Goal: Obtain resource: Obtain resource

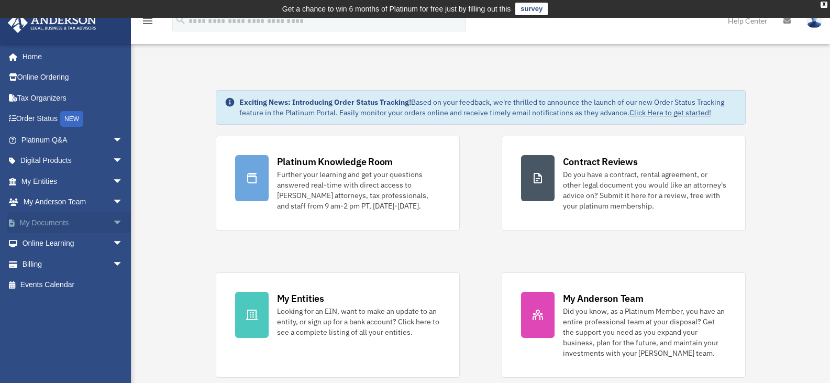
click at [70, 224] on link "My Documents arrow_drop_down" at bounding box center [72, 222] width 131 height 21
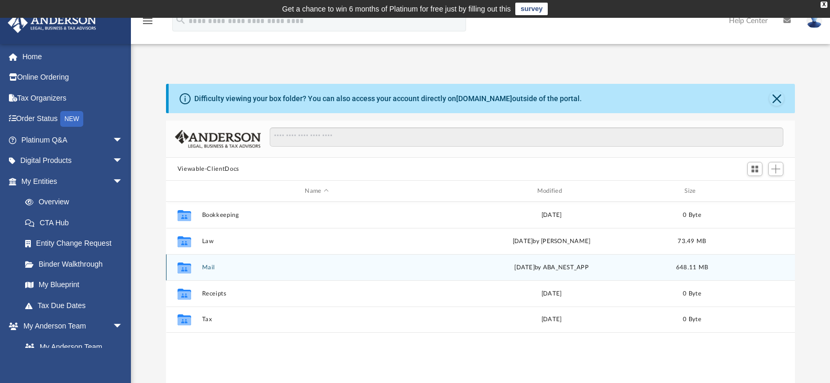
scroll to position [230, 621]
click at [213, 269] on button "Mail" at bounding box center [317, 267] width 230 height 7
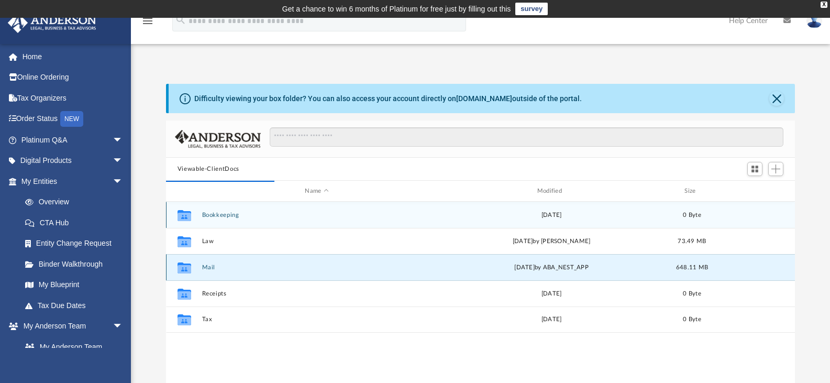
scroll to position [198, 621]
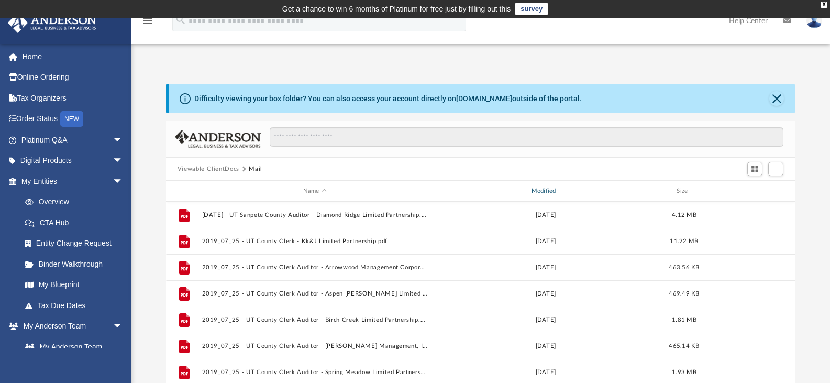
click at [563, 193] on div "Modified" at bounding box center [545, 190] width 226 height 9
click at [561, 189] on div "Modified" at bounding box center [545, 190] width 226 height 9
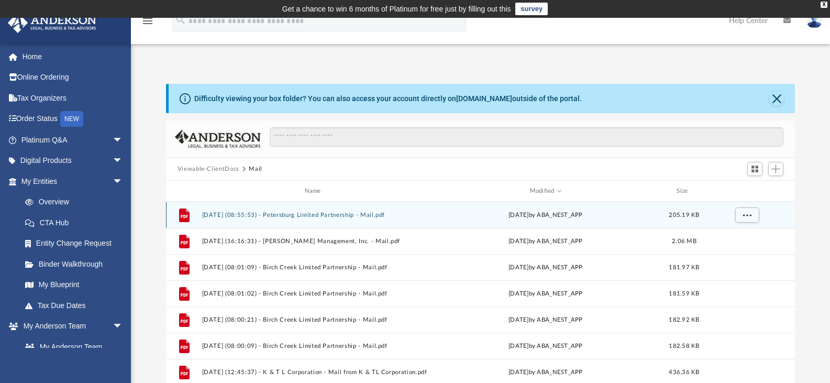
click at [332, 223] on div "File 2025.10.07 (08:55:53) - Petersburg Limited Partnership - Mail.pdf yesterda…" at bounding box center [480, 215] width 629 height 26
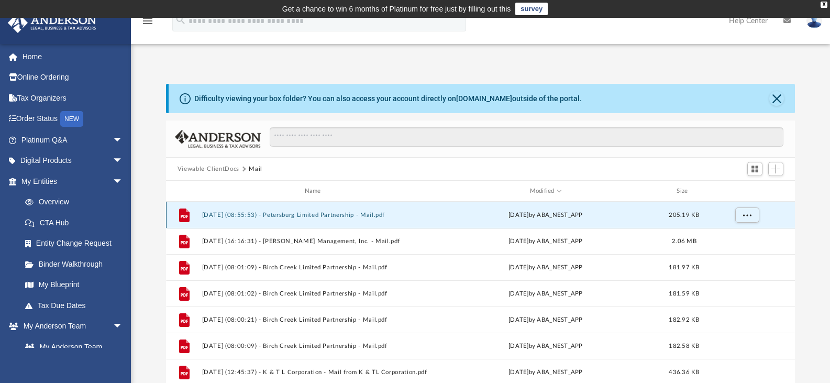
click at [306, 214] on button "2025.10.07 (08:55:53) - Petersburg Limited Partnership - Mail.pdf" at bounding box center [315, 214] width 226 height 7
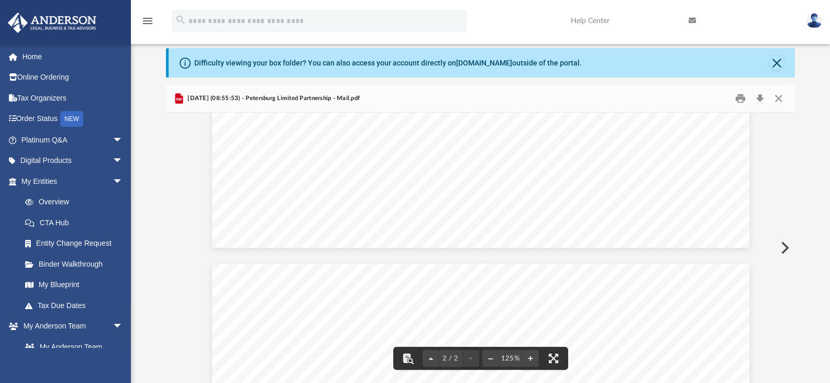
scroll to position [621, 0]
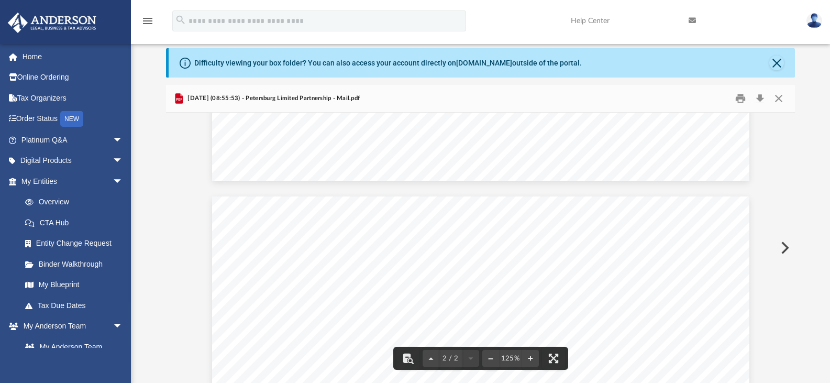
drag, startPoint x: 791, startPoint y: 262, endPoint x: 800, endPoint y: 296, distance: 35.0
click at [800, 296] on div "Difficulty viewing your box folder? You can also access your account directly o…" at bounding box center [480, 215] width 699 height 334
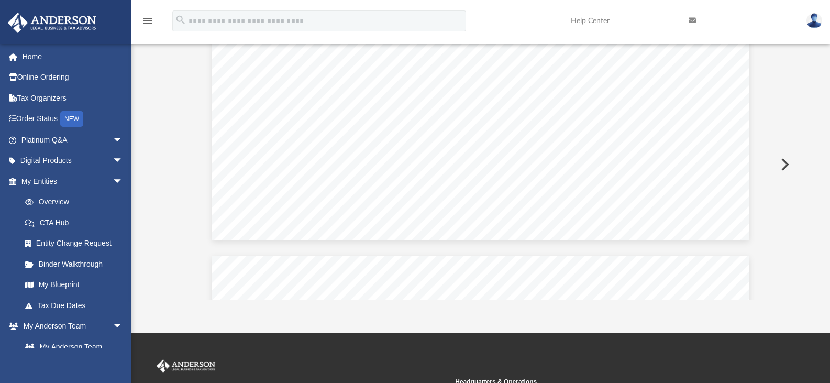
scroll to position [456, 0]
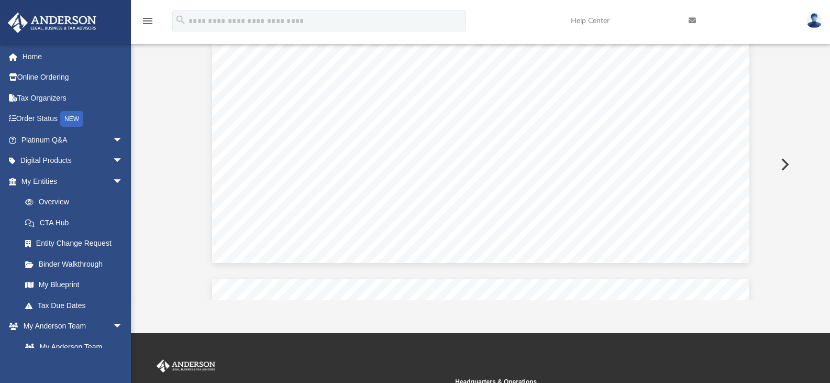
drag, startPoint x: 793, startPoint y: 162, endPoint x: 786, endPoint y: 154, distance: 10.0
click at [788, 153] on button "Preview" at bounding box center [783, 164] width 23 height 29
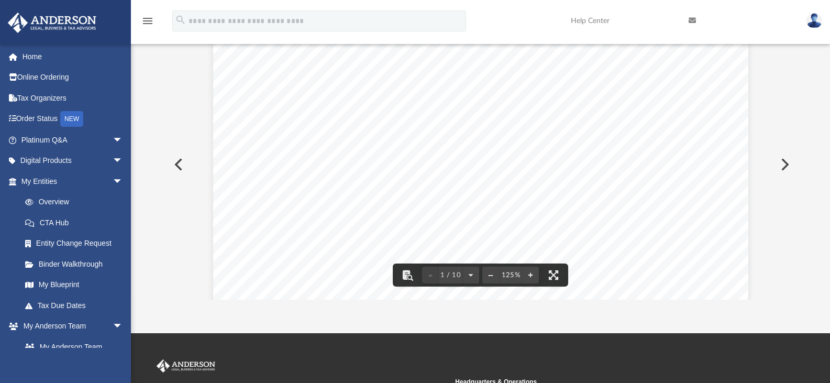
drag, startPoint x: 792, startPoint y: 182, endPoint x: 761, endPoint y: 204, distance: 38.3
click at [678, 242] on div "Page 1" at bounding box center [480, 381] width 535 height 688
click at [691, 228] on div "Page 1" at bounding box center [480, 381] width 535 height 688
drag, startPoint x: 695, startPoint y: 231, endPoint x: 713, endPoint y: 222, distance: 19.7
click at [713, 222] on div "Page 1" at bounding box center [480, 381] width 535 height 688
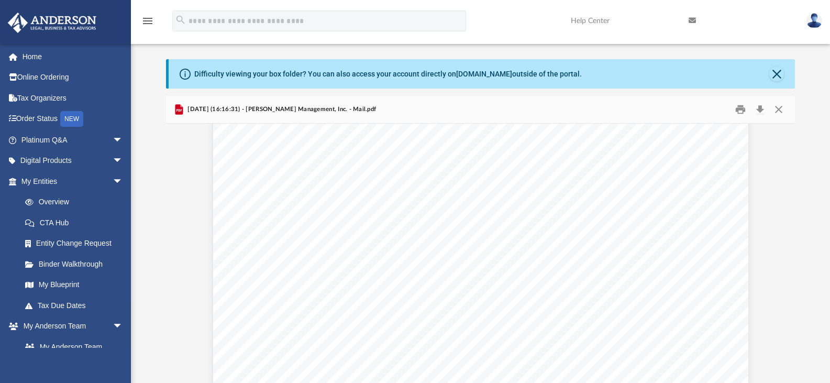
scroll to position [0, 0]
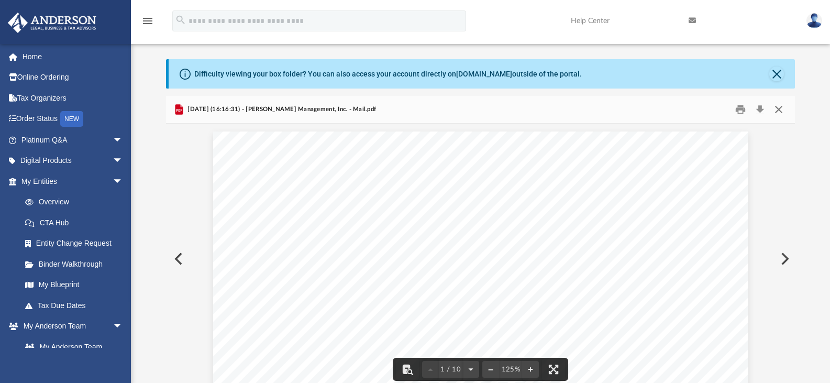
click at [774, 110] on button "Close" at bounding box center [778, 110] width 19 height 16
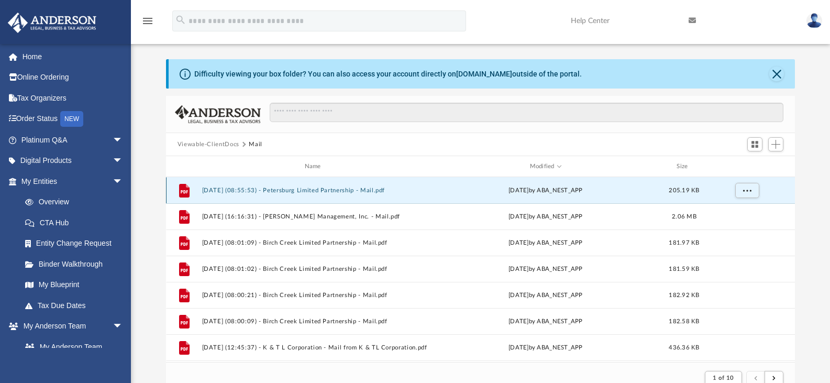
click at [349, 193] on button "2025.10.07 (08:55:53) - Petersburg Limited Partnership - Mail.pdf" at bounding box center [315, 190] width 226 height 7
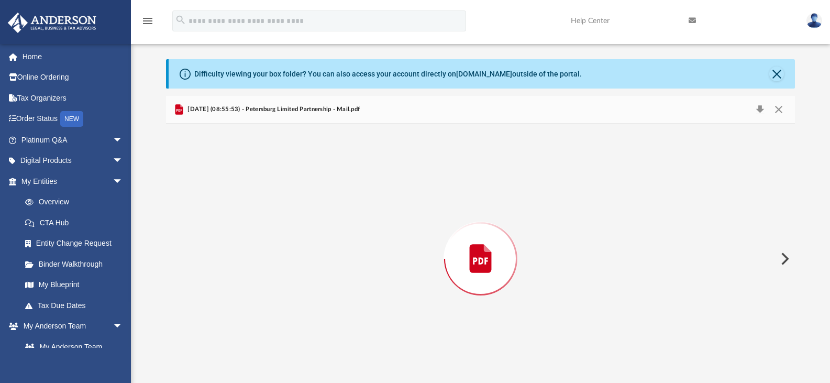
scroll to position [36, 0]
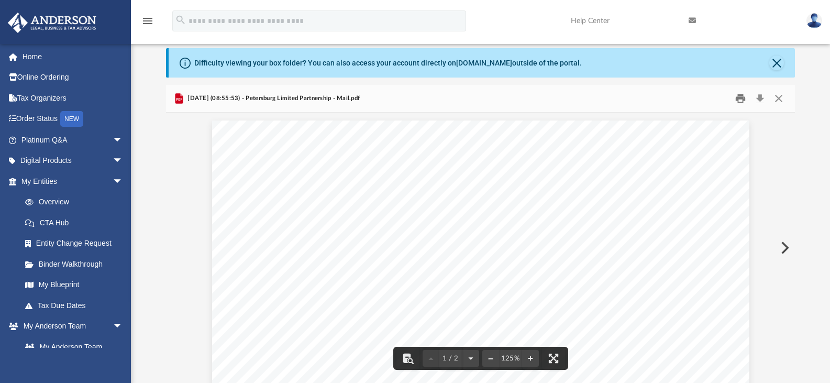
click at [740, 101] on button "Print" at bounding box center [740, 99] width 21 height 16
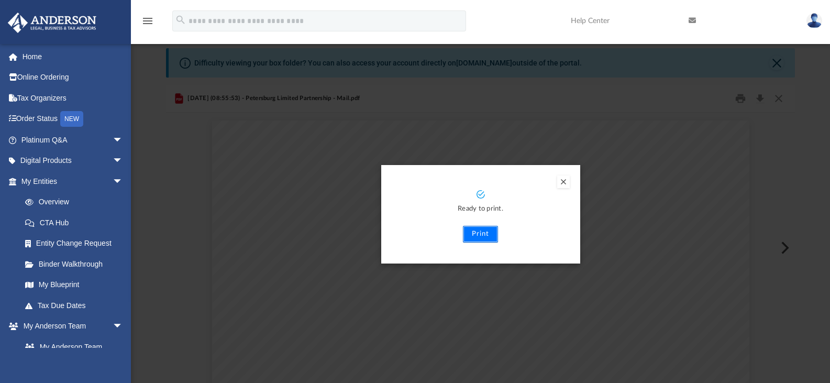
click at [476, 237] on button "Print" at bounding box center [480, 234] width 35 height 17
